Goal: Information Seeking & Learning: Learn about a topic

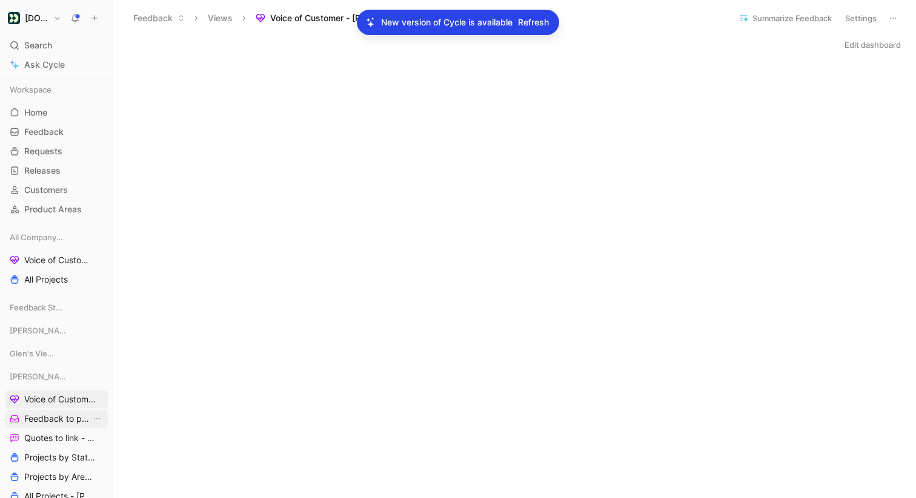
scroll to position [737, 0]
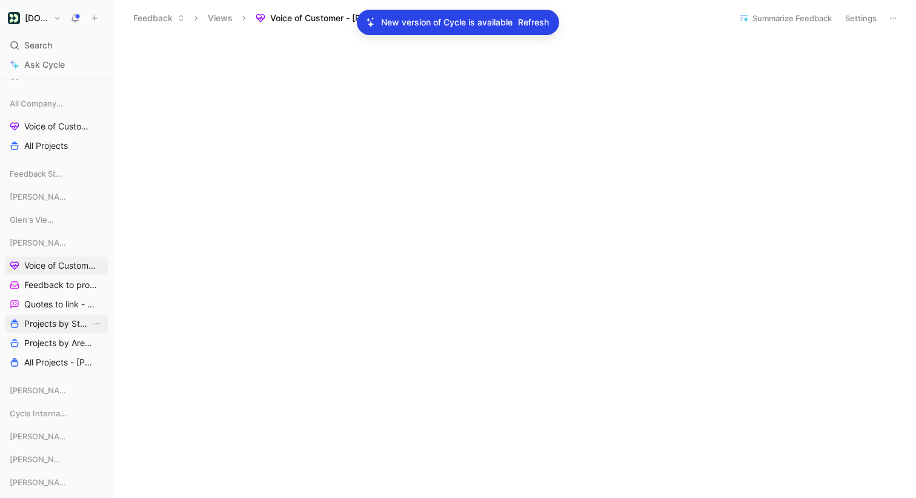
click at [56, 323] on span "Projects by Status - [PERSON_NAME]" at bounding box center [57, 324] width 67 height 12
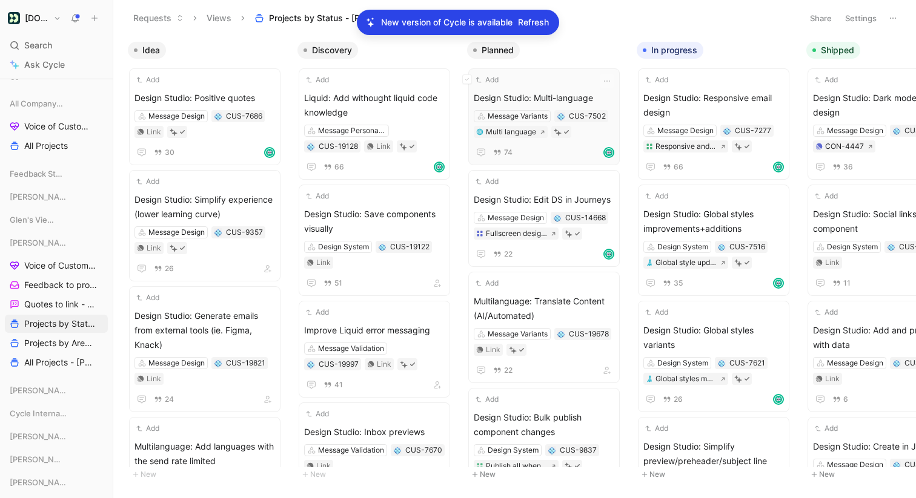
scroll to position [0, 1]
click at [544, 85] on div "Add Design Studio: Multi-language Message Variants CUS-7502 Multi language 74" at bounding box center [543, 116] width 140 height 86
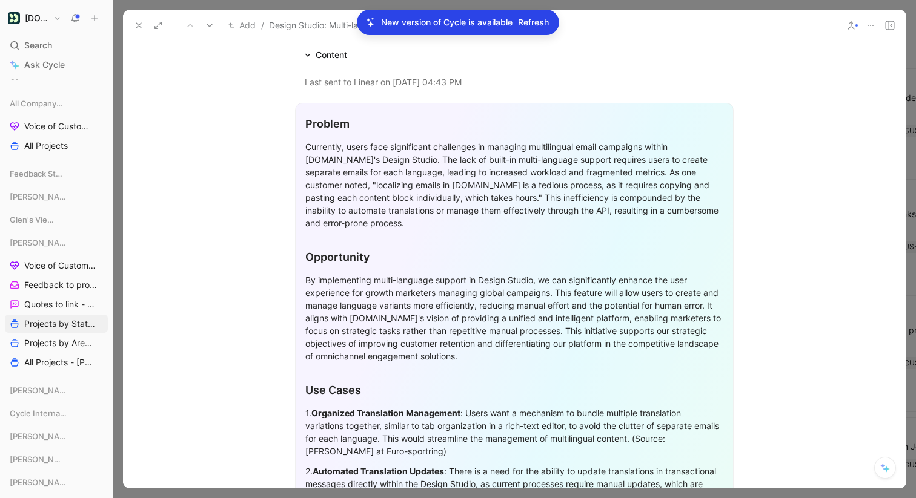
scroll to position [1122, 0]
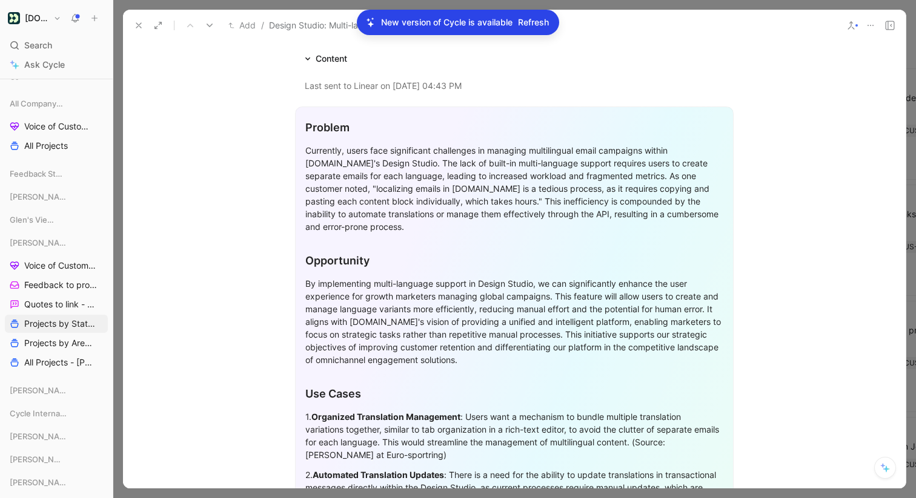
click at [656, 127] on div "Problem" at bounding box center [514, 127] width 418 height 16
drag, startPoint x: 304, startPoint y: 124, endPoint x: 398, endPoint y: 321, distance: 218.1
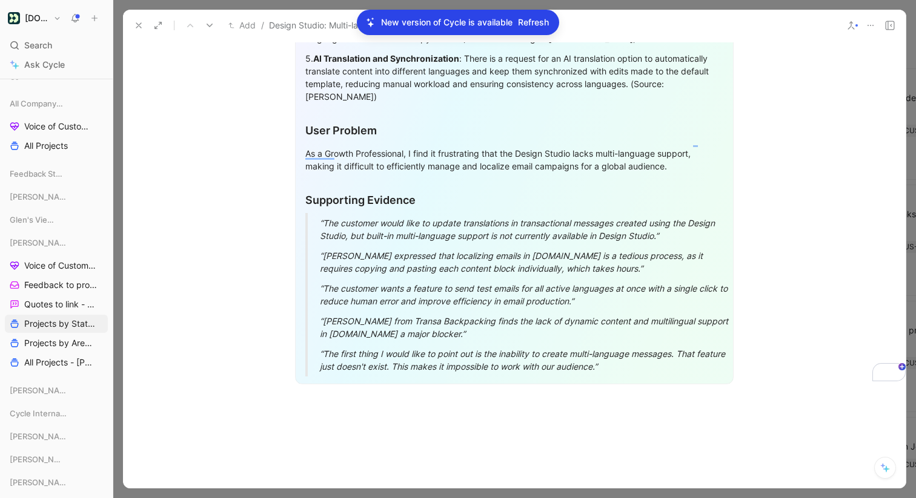
scroll to position [1687, 0]
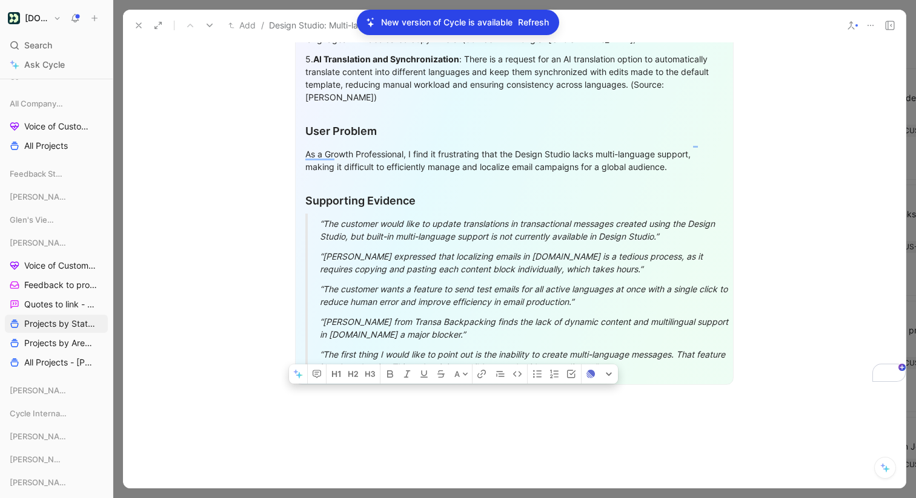
click at [609, 357] on div "“The first thing I would like to point out is the inability to create multi-lan…" at bounding box center [529, 360] width 418 height 25
copy div "Problem Currently, users face significant challenges in managing multilingual e…"
